Goal: Find specific page/section

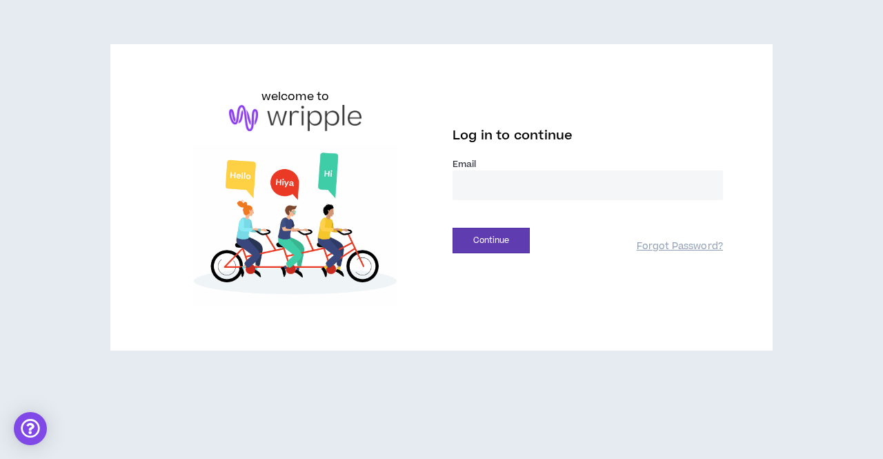
click at [588, 237] on div "Continue" at bounding box center [544, 241] width 184 height 26
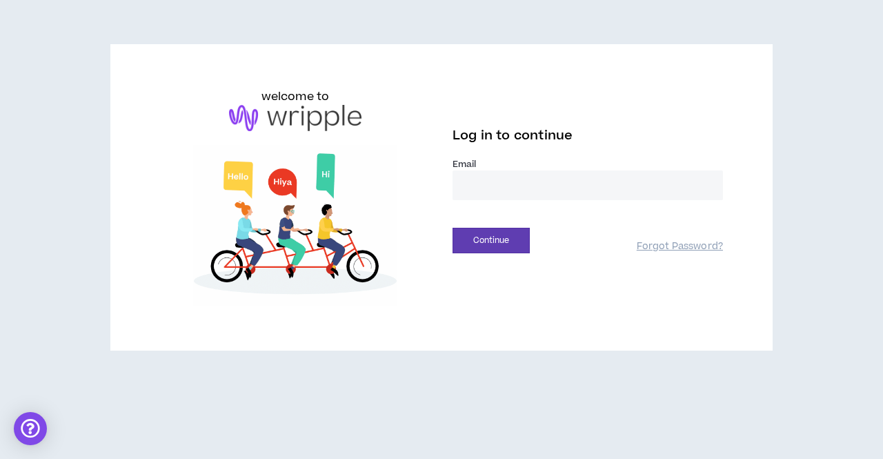
click at [513, 184] on input "email" at bounding box center [587, 185] width 270 height 30
type input "**********"
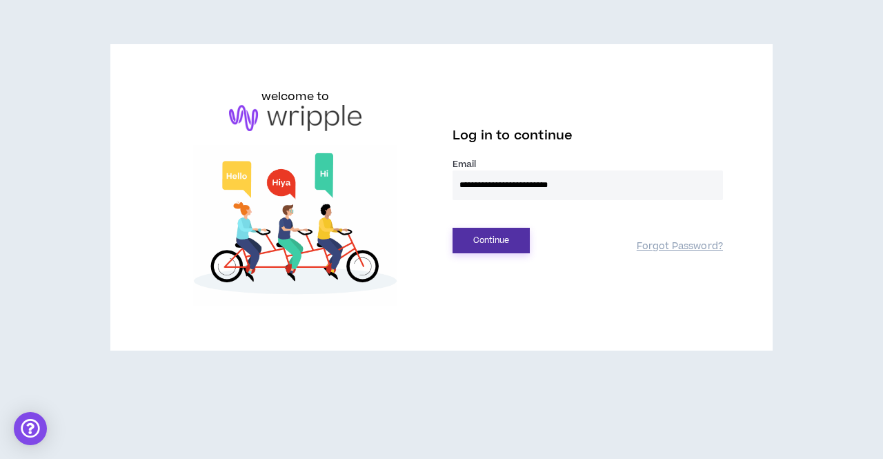
click at [490, 241] on button "Continue" at bounding box center [490, 241] width 77 height 26
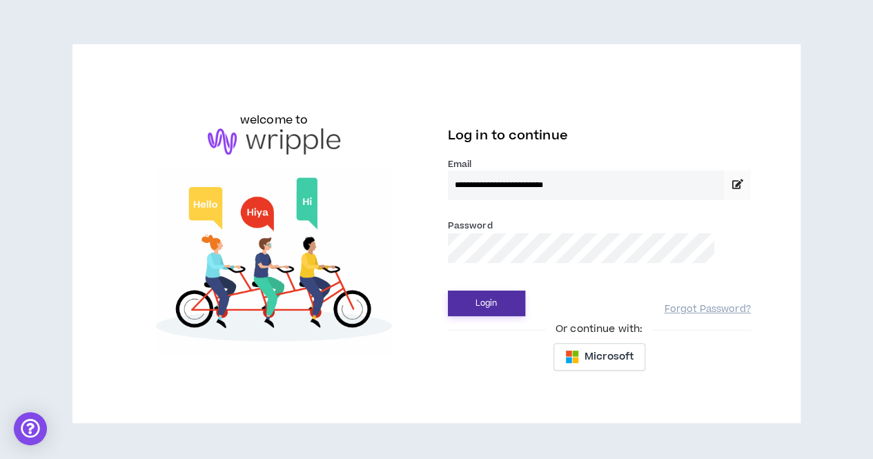
click at [487, 303] on button "Login" at bounding box center [486, 303] width 77 height 26
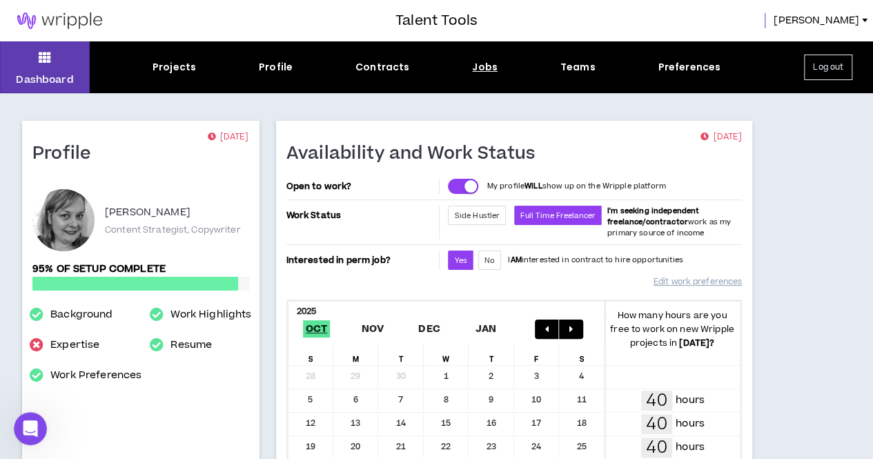
click at [480, 72] on div "Jobs" at bounding box center [485, 67] width 26 height 14
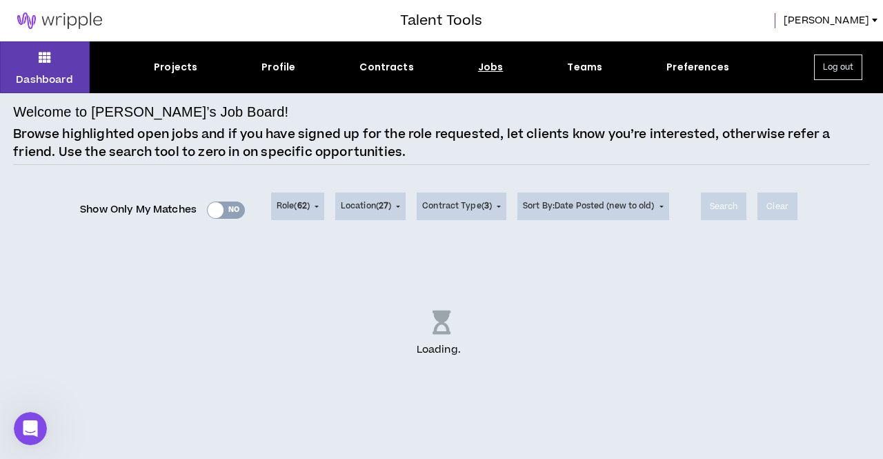
click at [228, 213] on div "Show Only My Matches Yes No" at bounding box center [162, 209] width 165 height 21
click at [232, 210] on div "Show Only My Matches Yes No" at bounding box center [162, 209] width 165 height 21
